Goal: Register for event/course

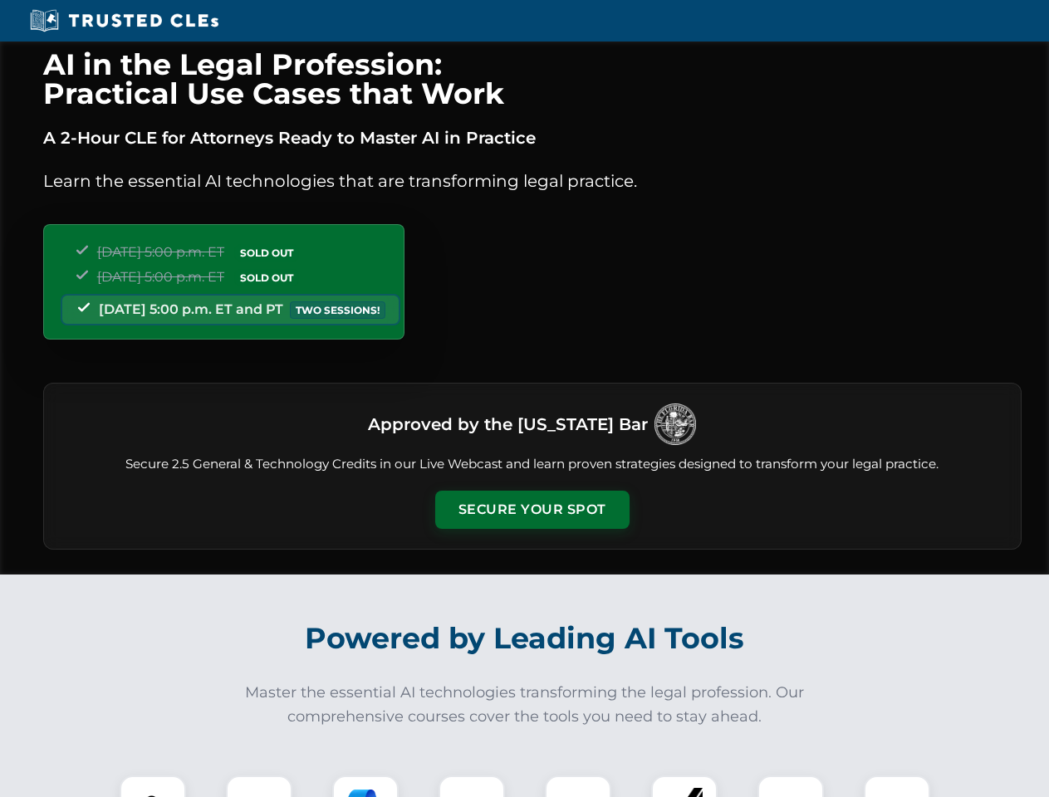
click at [532, 510] on button "Secure Your Spot" at bounding box center [532, 510] width 194 height 38
click at [153, 786] on img at bounding box center [153, 809] width 48 height 48
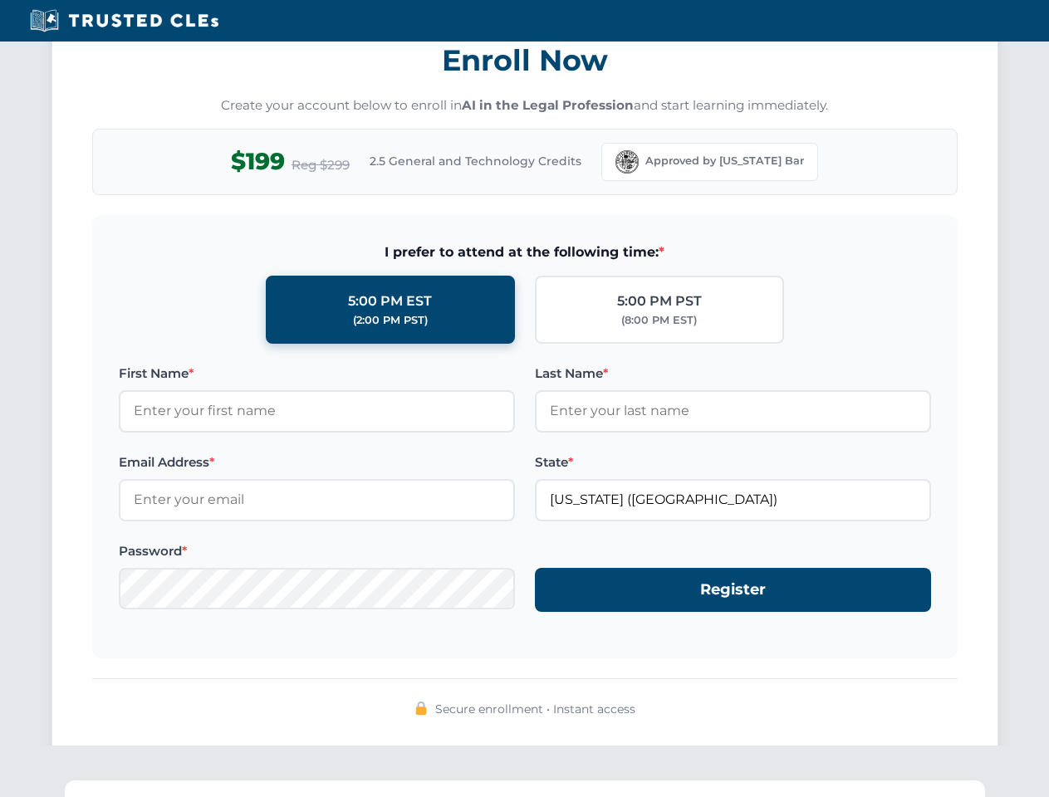
scroll to position [1630, 0]
